Goal: Feedback & Contribution: Submit feedback/report problem

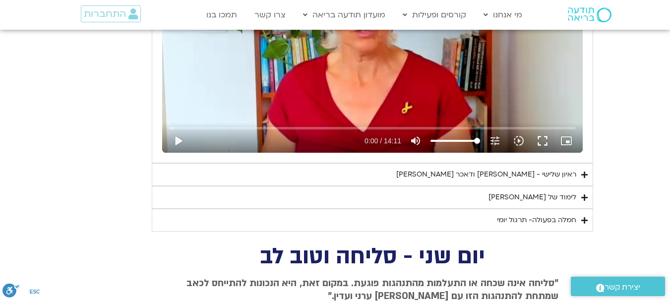
scroll to position [1834, 0]
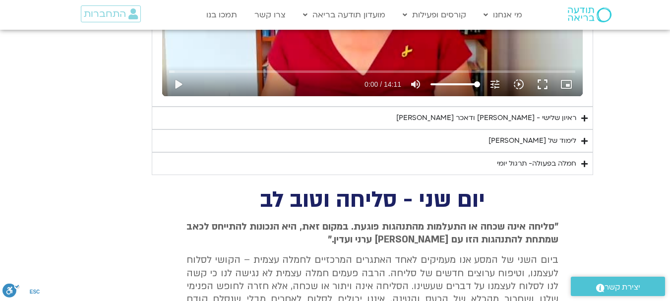
click at [554, 140] on div "לימוד של [PERSON_NAME]" at bounding box center [532, 141] width 88 height 12
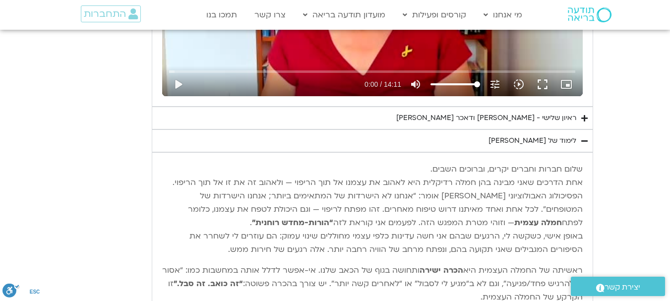
click at [524, 123] on div "ראיון שלישי - [PERSON_NAME] ודאכר [PERSON_NAME]" at bounding box center [486, 118] width 180 height 12
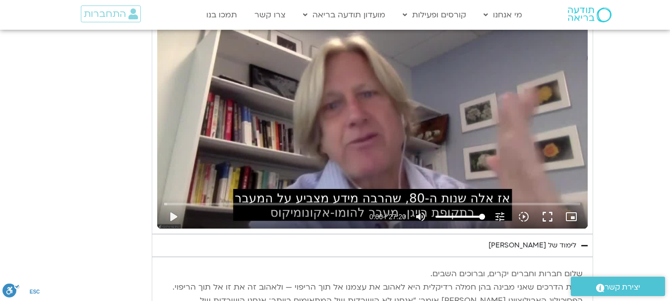
scroll to position [1982, 0]
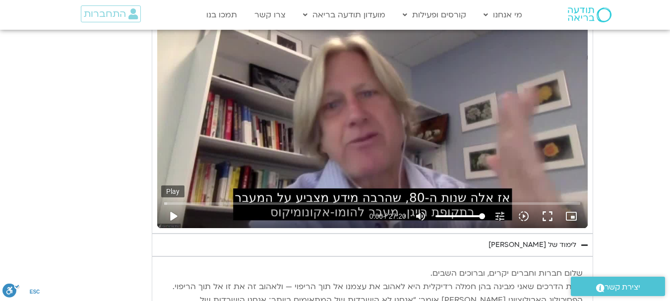
click at [171, 213] on button "play_arrow" at bounding box center [173, 216] width 24 height 24
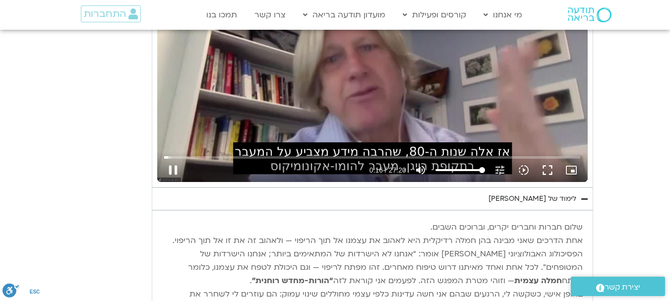
scroll to position [2032, 0]
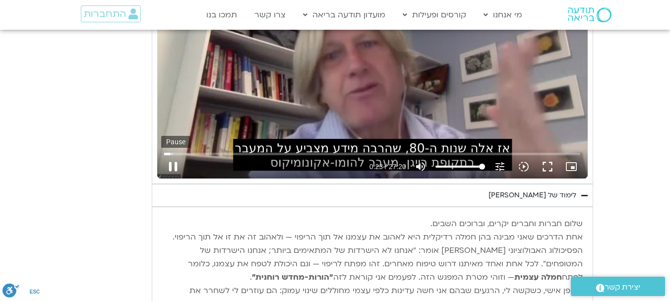
click at [171, 164] on button "pause" at bounding box center [173, 167] width 24 height 24
click at [181, 170] on button "play_arrow" at bounding box center [173, 167] width 24 height 24
click at [543, 168] on button "fullscreen" at bounding box center [547, 167] width 24 height 24
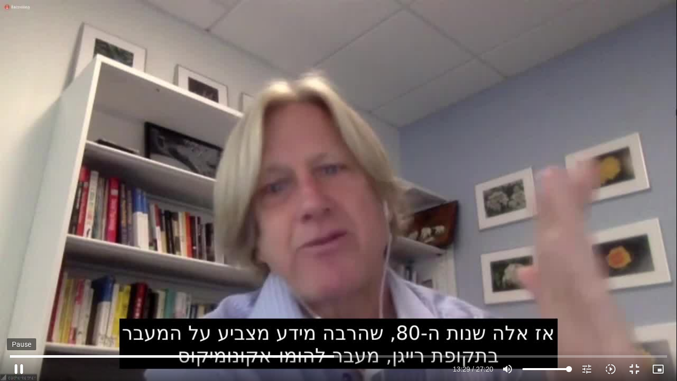
click at [15, 364] on button "pause" at bounding box center [19, 369] width 24 height 24
click at [20, 365] on button "play_arrow" at bounding box center [19, 369] width 24 height 24
click at [20, 368] on button "pause" at bounding box center [19, 369] width 24 height 24
click at [18, 364] on button "play_arrow" at bounding box center [19, 369] width 24 height 24
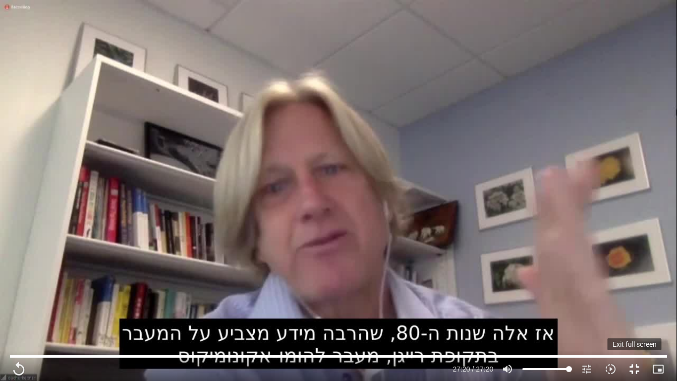
click at [637, 368] on button "fullscreen_exit" at bounding box center [634, 369] width 24 height 24
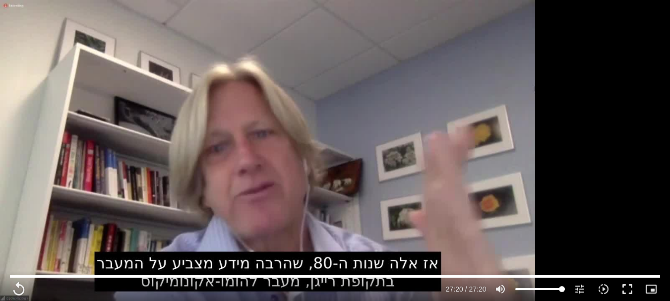
scroll to position [2280, 0]
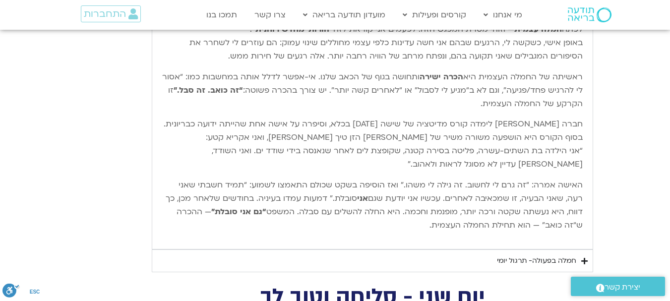
click at [534, 257] on div "חמלה בפעולה- תרגול יומי" at bounding box center [536, 261] width 79 height 12
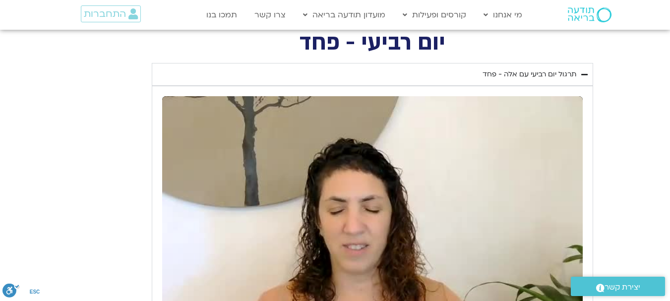
scroll to position [1338, 0]
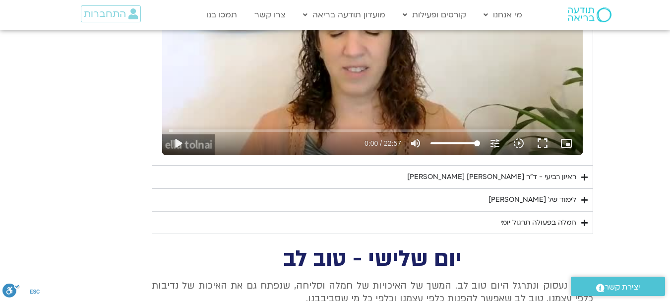
click at [557, 180] on div "ראיון רביעי - ד"ר [PERSON_NAME] [PERSON_NAME]" at bounding box center [491, 177] width 169 height 12
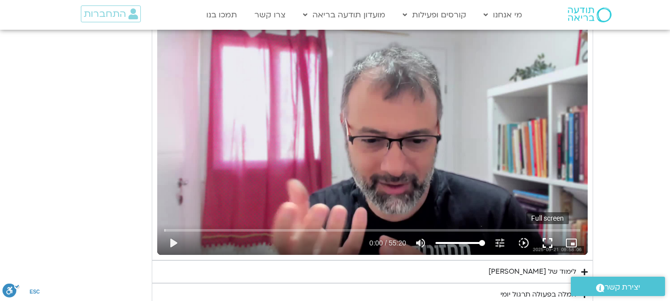
scroll to position [1586, 0]
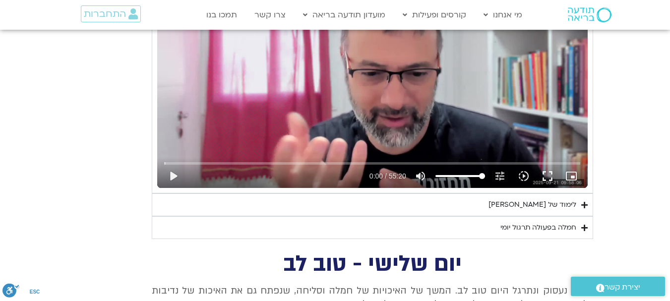
click at [533, 206] on div "לימוד של [PERSON_NAME]" at bounding box center [532, 205] width 88 height 12
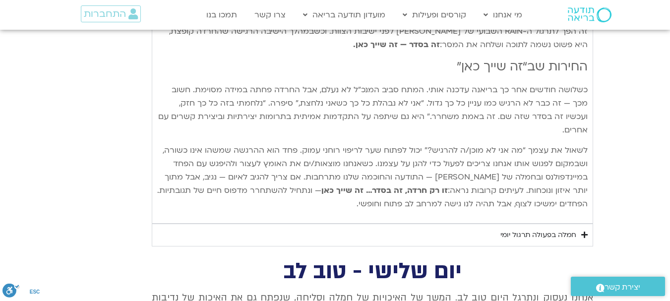
scroll to position [2329, 0]
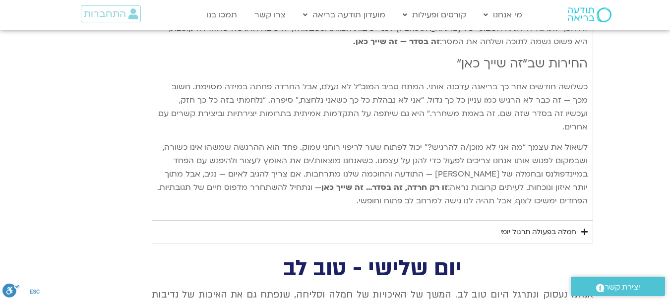
click at [500, 226] on div "חמלה בפעולה תרגול יומי" at bounding box center [538, 232] width 76 height 12
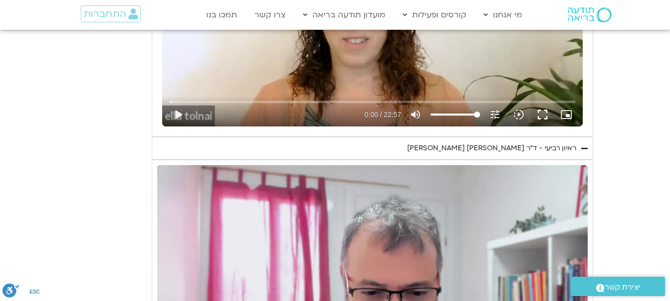
scroll to position [1536, 0]
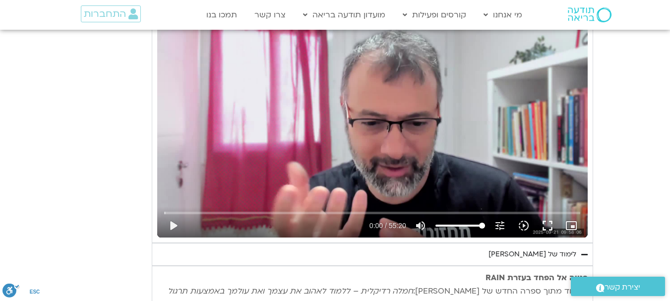
click at [554, 254] on div "לימוד של [PERSON_NAME]" at bounding box center [532, 254] width 88 height 12
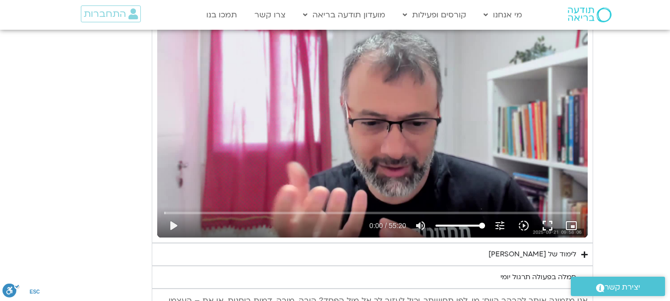
click at [531, 257] on div "לימוד של [PERSON_NAME]" at bounding box center [532, 254] width 88 height 12
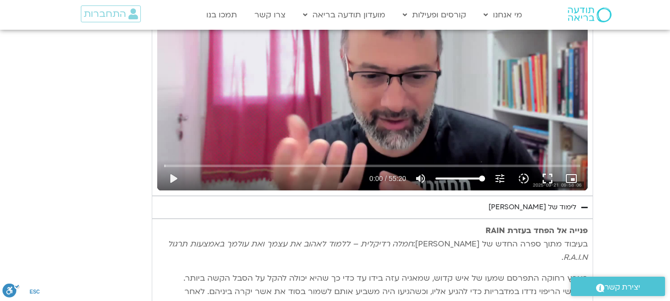
scroll to position [1635, 0]
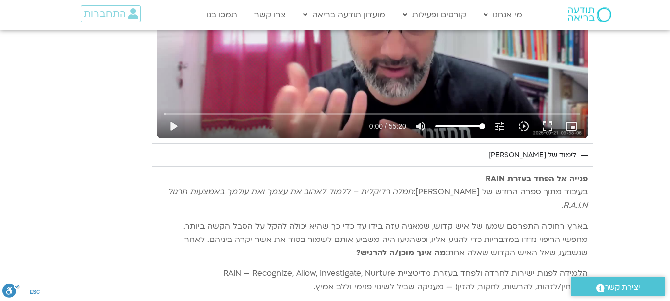
click at [548, 152] on div "לימוד של [PERSON_NAME]" at bounding box center [532, 155] width 88 height 12
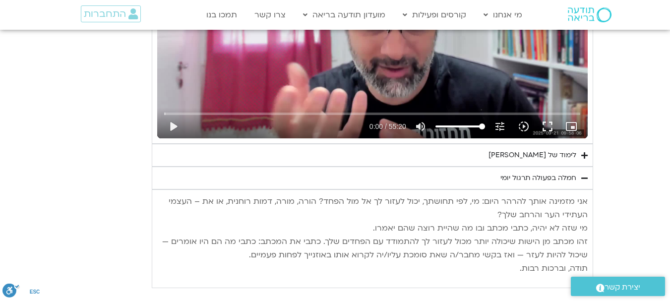
click at [548, 152] on div "לימוד של [PERSON_NAME]" at bounding box center [532, 155] width 88 height 12
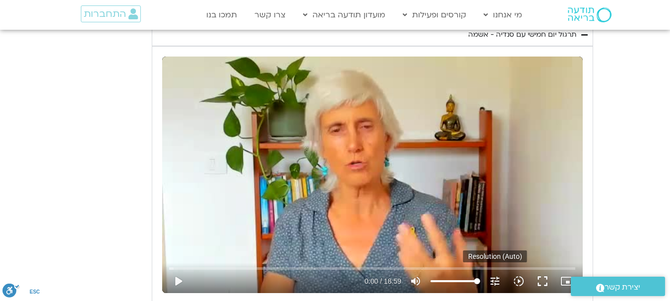
scroll to position [892, 0]
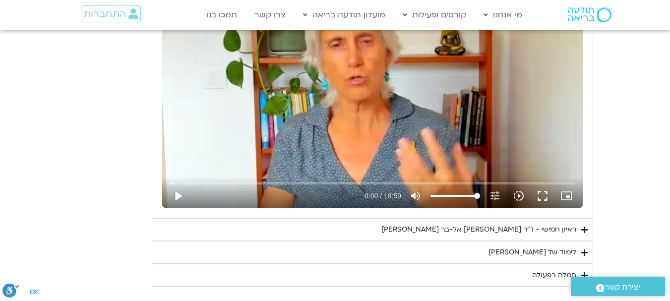
click at [538, 257] on div "לימוד של [PERSON_NAME]" at bounding box center [532, 252] width 88 height 12
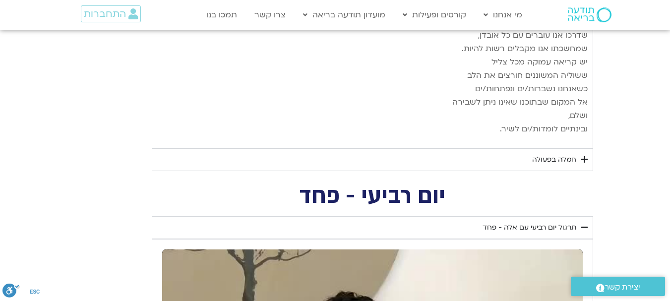
scroll to position [2032, 0]
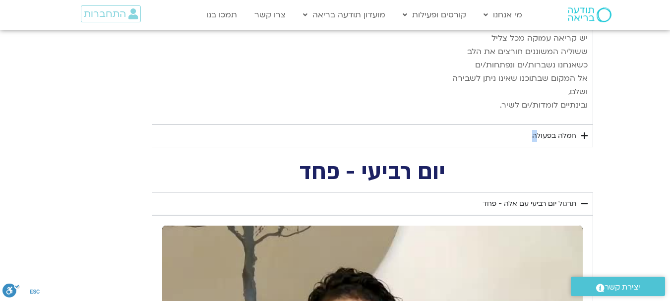
click at [539, 130] on div "חמלה בפעולה" at bounding box center [554, 136] width 44 height 12
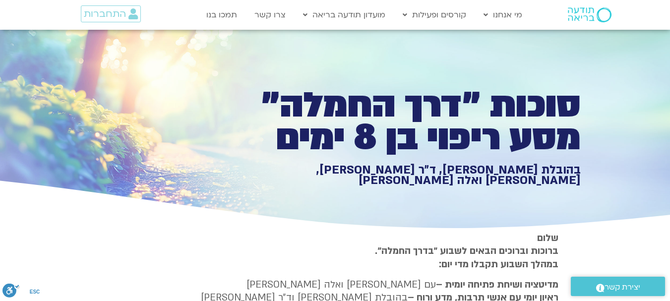
scroll to position [0, 0]
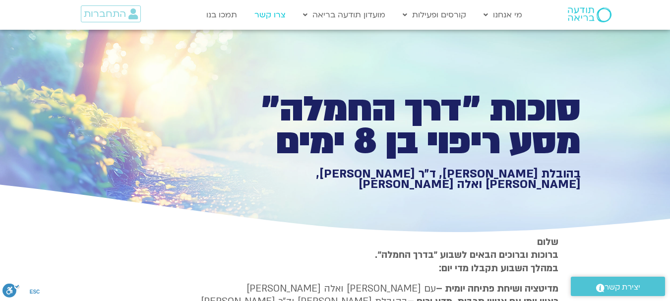
drag, startPoint x: 268, startPoint y: 12, endPoint x: 271, endPoint y: 20, distance: 8.5
click at [268, 13] on link "צרו קשר" at bounding box center [269, 14] width 41 height 19
type input "1640.5"
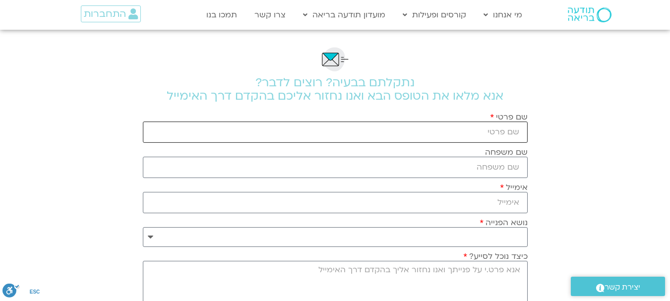
click at [379, 127] on input "שם פרטי" at bounding box center [335, 131] width 385 height 21
type input "[PERSON_NAME]"
type input "Schiller"
type input "ella.schiller246@gmail.com"
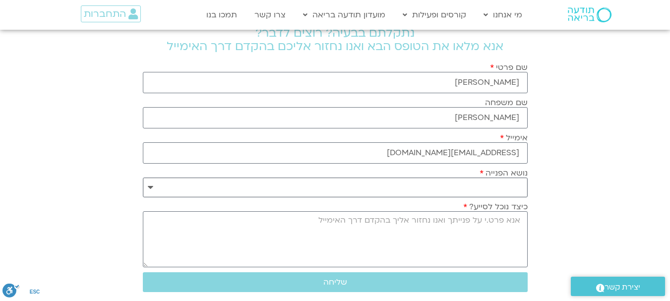
click at [449, 188] on select "**********" at bounding box center [335, 187] width 385 height 20
click at [449, 192] on select "**********" at bounding box center [335, 187] width 385 height 20
click at [448, 192] on select "**********" at bounding box center [335, 187] width 385 height 20
select select "**********"
click at [143, 177] on select "**********" at bounding box center [335, 187] width 385 height 20
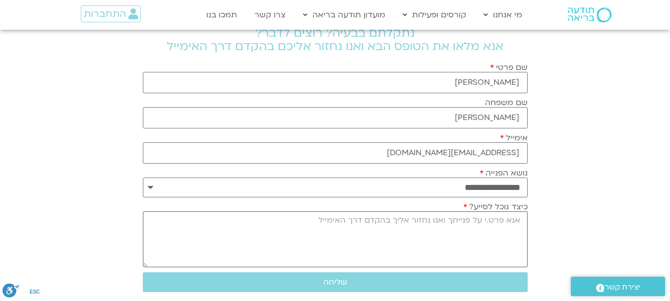
click at [466, 224] on textarea "כיצד נוכל לסייע?" at bounding box center [335, 239] width 385 height 56
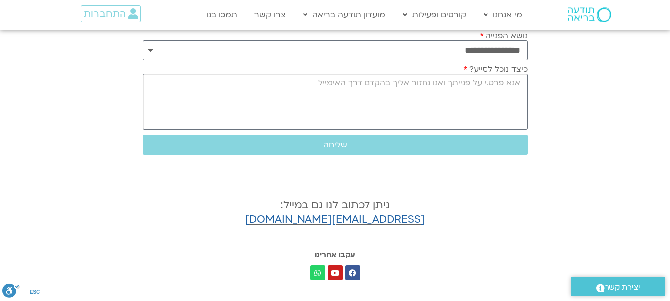
scroll to position [99, 0]
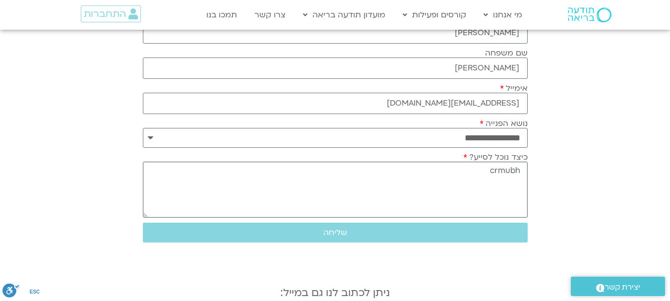
drag, startPoint x: 485, startPoint y: 171, endPoint x: 490, endPoint y: 171, distance: 5.0
click at [490, 171] on textarea "crmubh" at bounding box center [335, 190] width 385 height 56
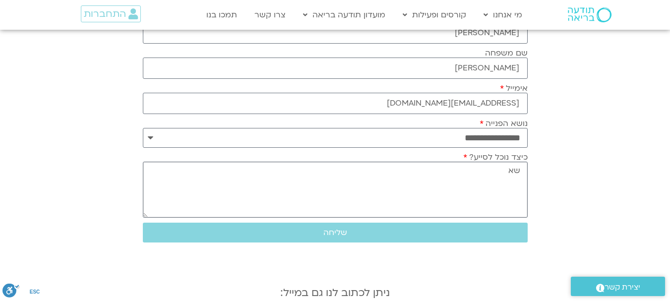
drag, startPoint x: 508, startPoint y: 176, endPoint x: 518, endPoint y: 177, distance: 10.5
click at [518, 177] on textarea "שא" at bounding box center [335, 190] width 385 height 56
drag, startPoint x: 464, startPoint y: 189, endPoint x: 488, endPoint y: 197, distance: 25.1
click at [488, 197] on textarea "בוקר אור, נרשמתי לחמל" at bounding box center [335, 190] width 385 height 56
drag, startPoint x: 490, startPoint y: 196, endPoint x: 518, endPoint y: 203, distance: 29.1
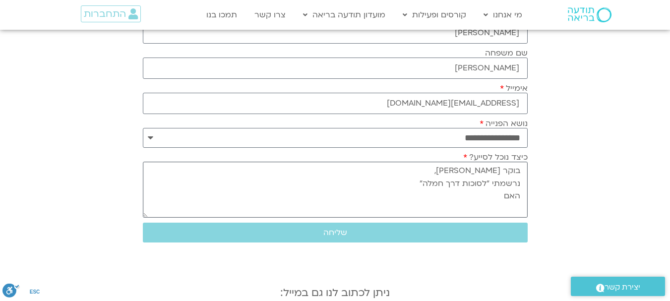
click at [518, 203] on textarea "בוקר אור, נרשמתי "לסוכות דרך חמלה" האם" at bounding box center [335, 190] width 385 height 56
drag, startPoint x: 502, startPoint y: 196, endPoint x: 506, endPoint y: 199, distance: 5.8
click at [506, 199] on textarea "בוקר אור, נרשמתי "לסוכות דרך חמלה" במיג" at bounding box center [335, 190] width 385 height 56
click at [501, 200] on textarea "בוקר אור, נרשמתי "לסוכות דרך חמלה" במידב" at bounding box center [335, 190] width 385 height 56
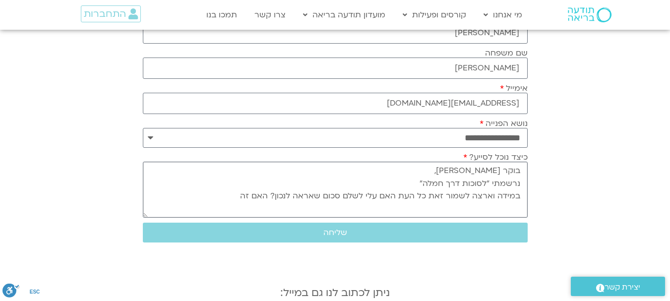
drag, startPoint x: 240, startPoint y: 198, endPoint x: 270, endPoint y: 199, distance: 30.2
click at [270, 199] on textarea "בוקר אור, נרשמתי "לסוכות דרך חמלה" במידה וארצה לשמור זאת כל העת האם עלי לשלם סכ…" at bounding box center [335, 190] width 385 height 56
drag, startPoint x: 262, startPoint y: 201, endPoint x: 271, endPoint y: 200, distance: 9.0
click at [271, 200] on textarea "בוקר אור, נרשמתי "לסוכות דרך חמלה" במידה וארצה לשמור זאת כל העת האם עלי לשלם סכ…" at bounding box center [335, 190] width 385 height 56
drag, startPoint x: 464, startPoint y: 211, endPoint x: 486, endPoint y: 209, distance: 21.9
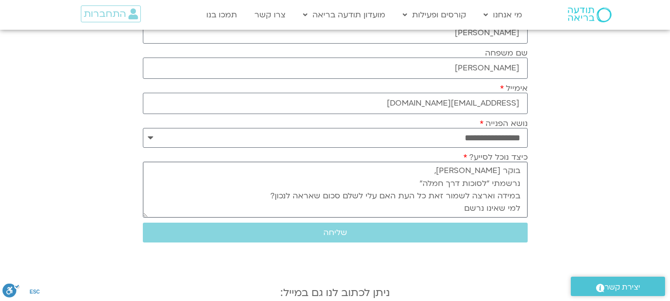
click at [486, 209] on textarea "בוקר אור, נרשמתי "לסוכות דרך חמלה" במידה וארצה לשמור זאת כל העת האם עלי לשלם סכ…" at bounding box center [335, 190] width 385 height 56
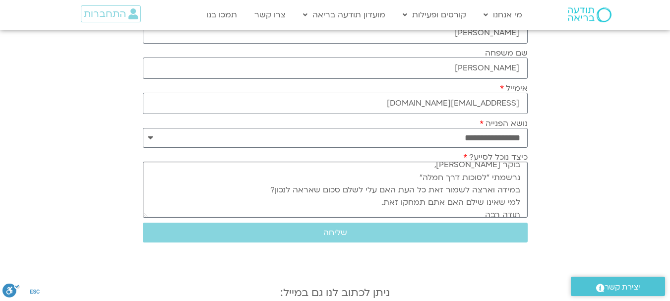
scroll to position [0, 0]
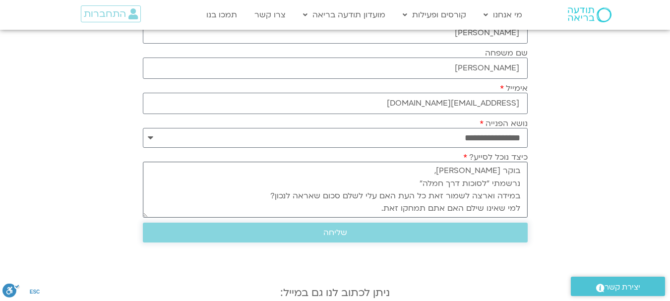
type textarea "בוקר אור, נרשמתי "לסוכות דרך חמלה" במידה וארצה לשמור זאת כל העת האם עלי לשלם סכ…"
click at [336, 232] on span "שליחה" at bounding box center [335, 232] width 24 height 9
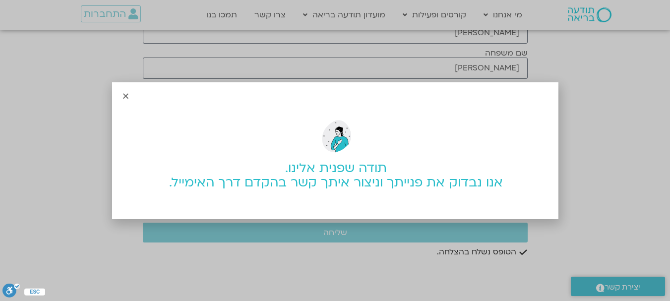
click at [126, 94] on icon "Close" at bounding box center [125, 95] width 7 height 7
